Goal: Information Seeking & Learning: Learn about a topic

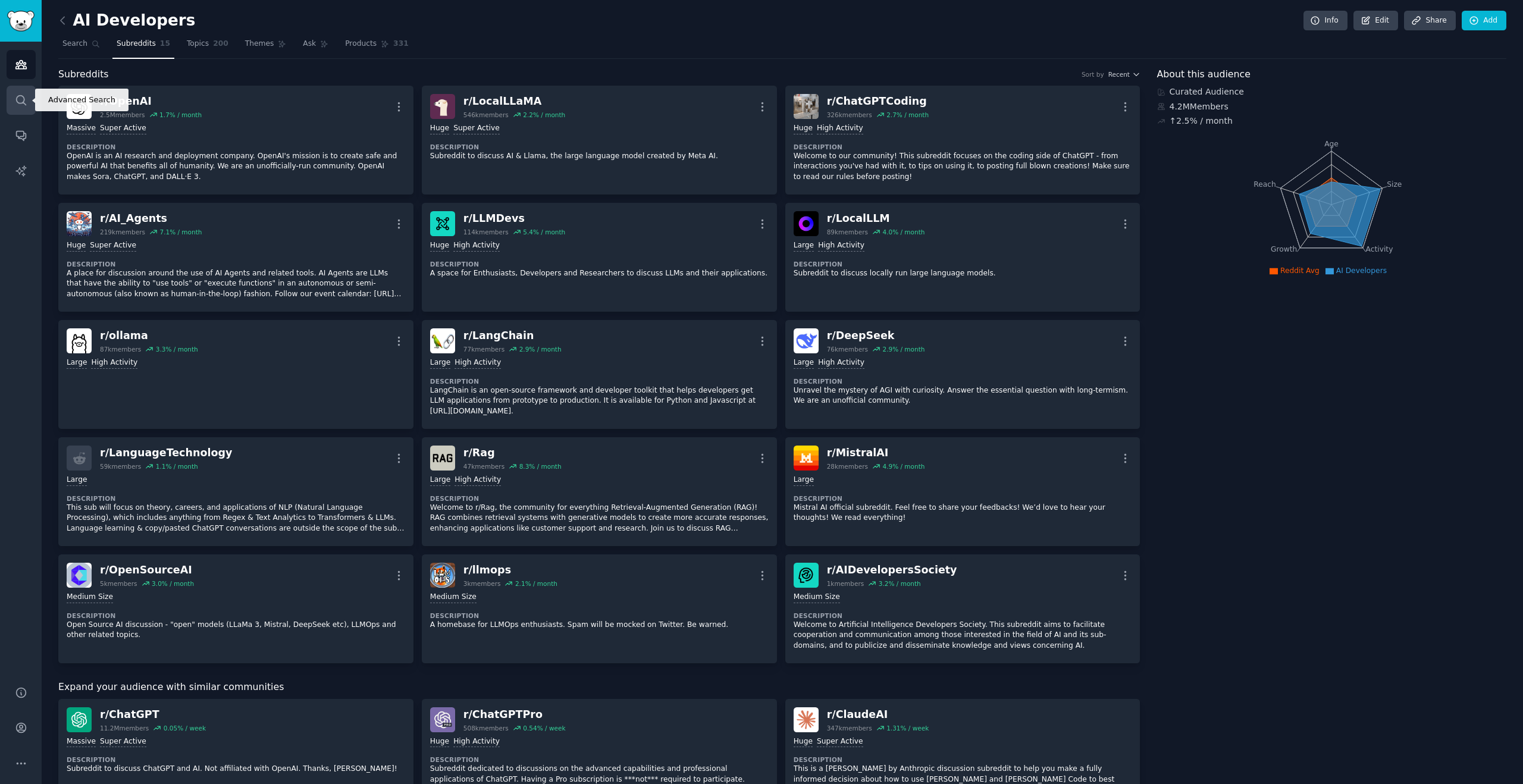
click at [23, 111] on link "Search" at bounding box center [21, 101] width 29 height 29
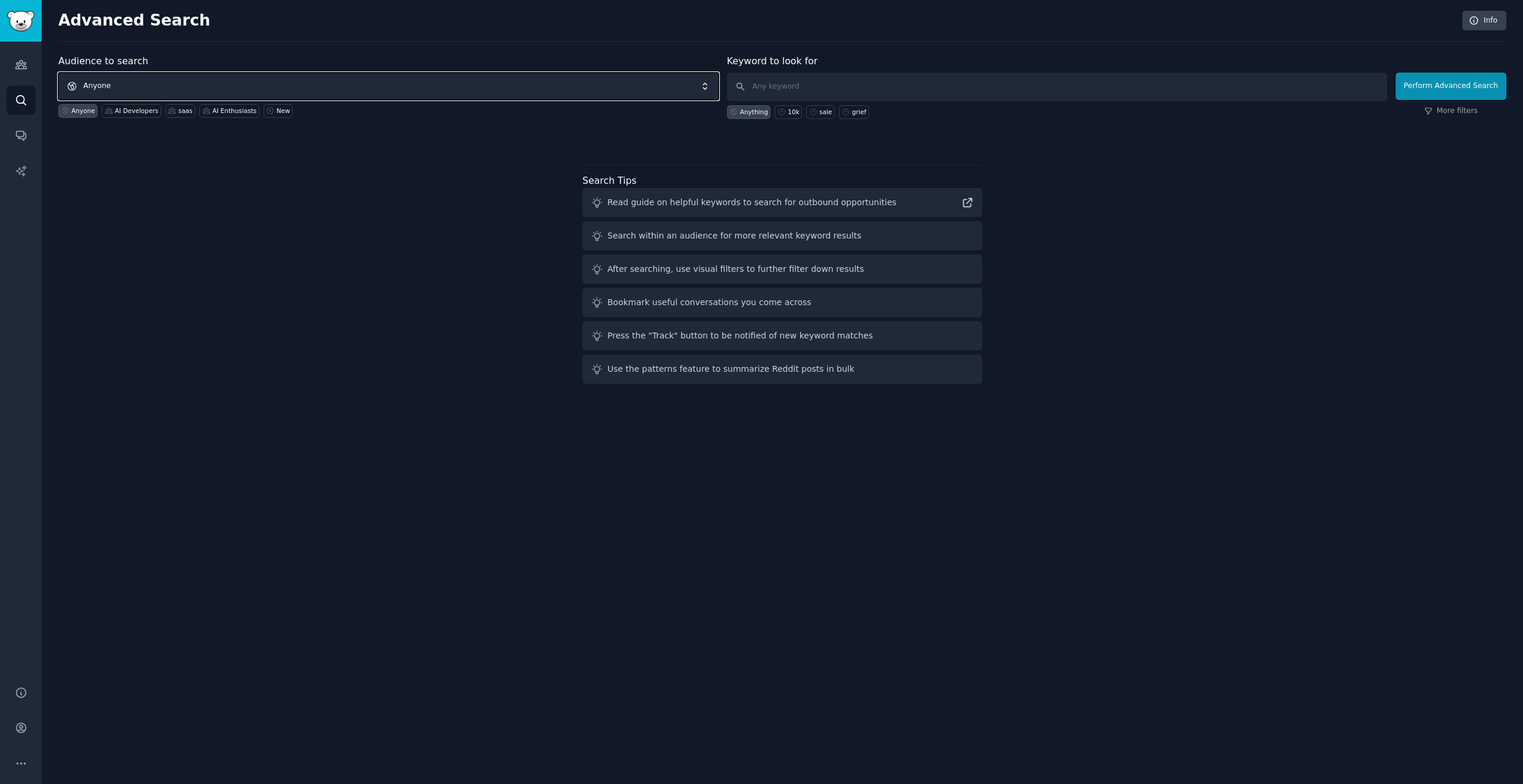
click at [241, 82] on span "Anyone" at bounding box center [388, 86] width 661 height 27
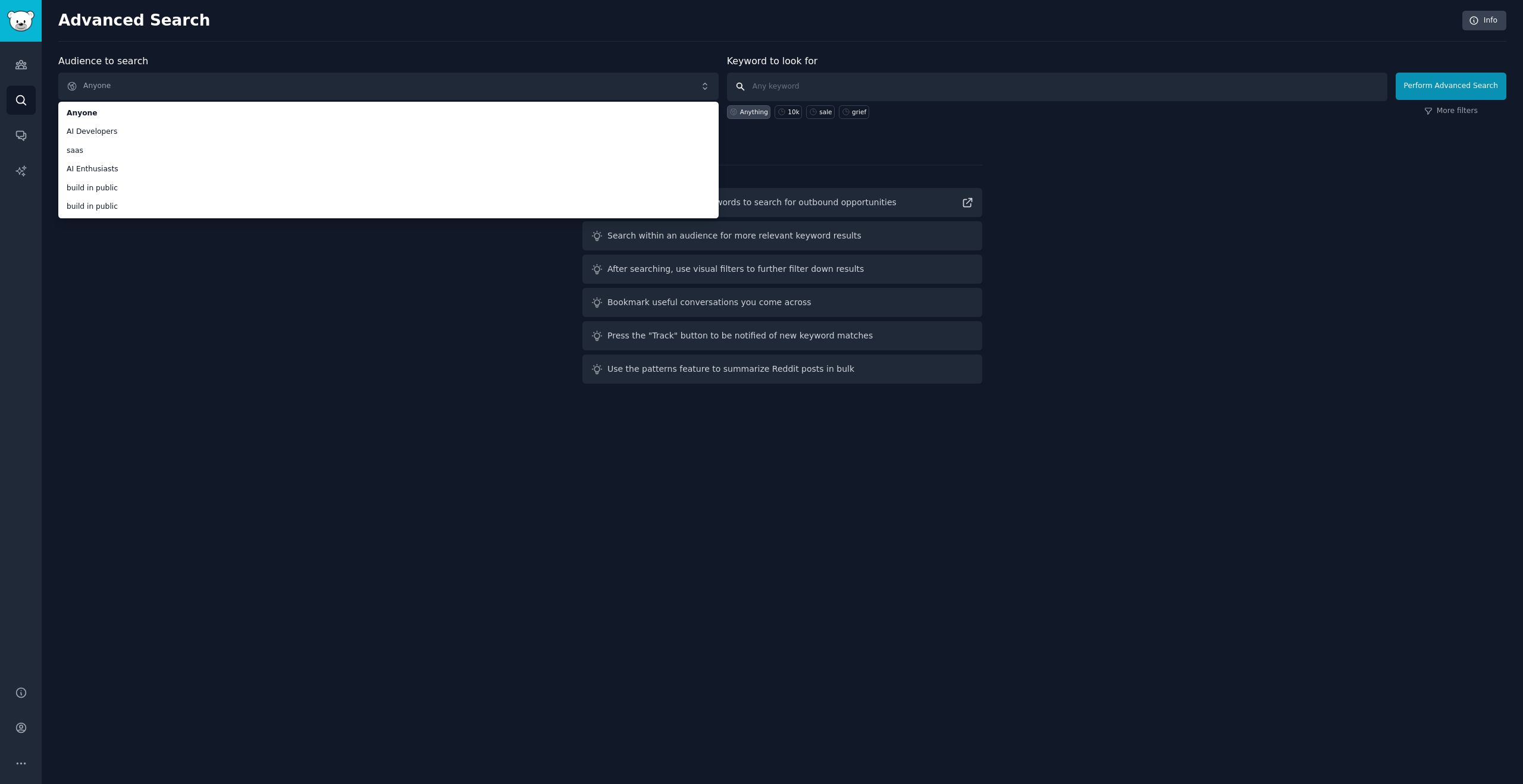
click at [803, 92] on input "text" at bounding box center [1057, 87] width 661 height 29
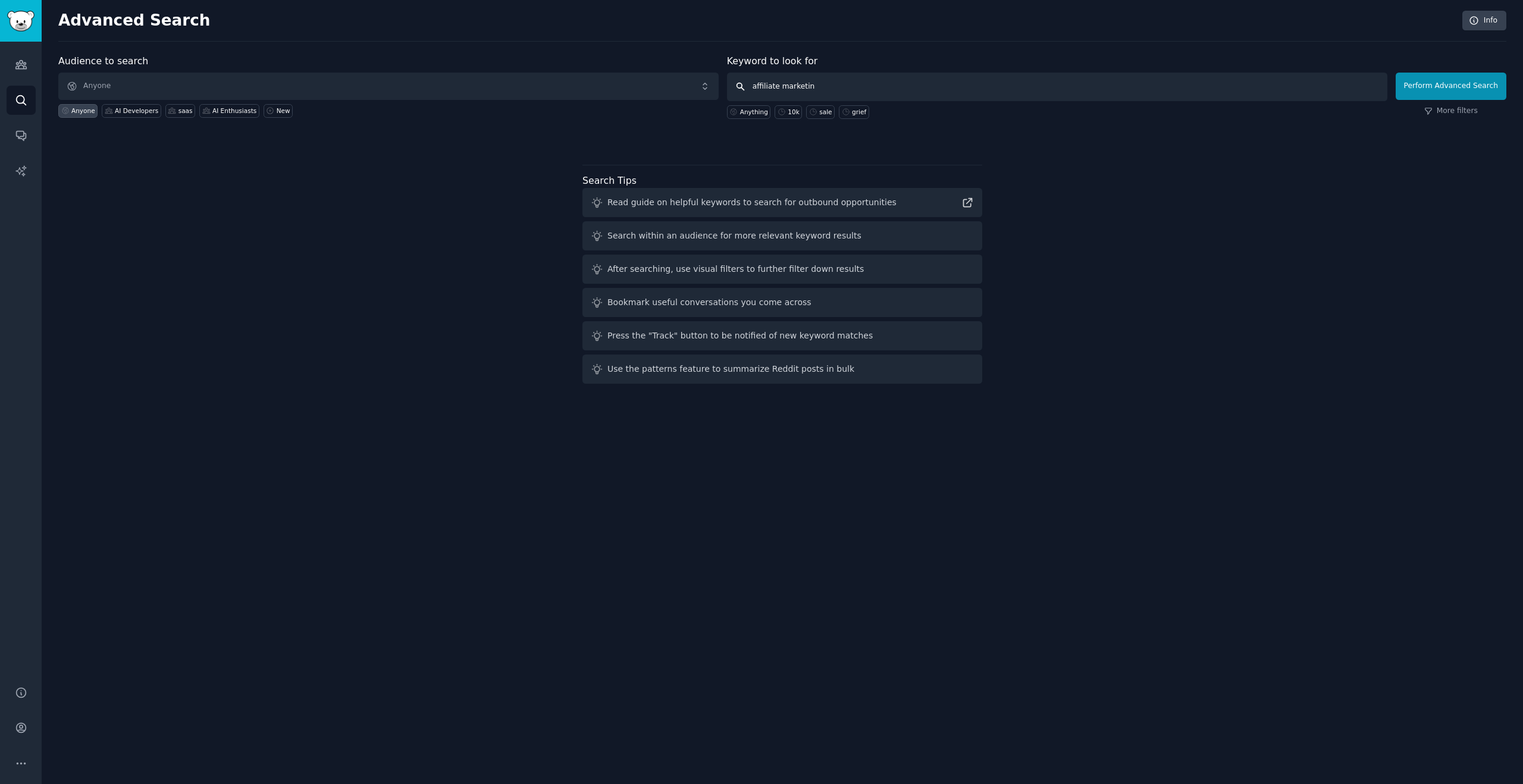
type input "affiliate marketing"
click button "Perform Advanced Search" at bounding box center [1450, 86] width 111 height 27
click at [511, 339] on div "Audience to search Anyone Anyone AI Developers saas AI Enthusiasts New Keyword …" at bounding box center [782, 221] width 1448 height 334
